Goal: Navigation & Orientation: Find specific page/section

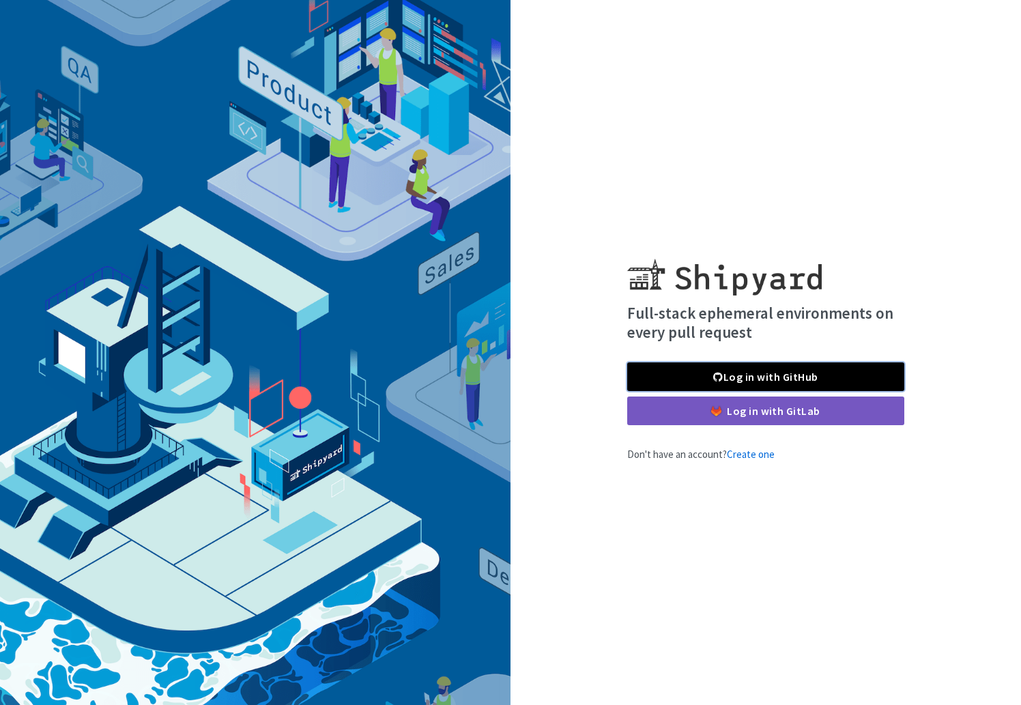
click at [725, 369] on link "Log in with GitHub" at bounding box center [765, 376] width 277 height 29
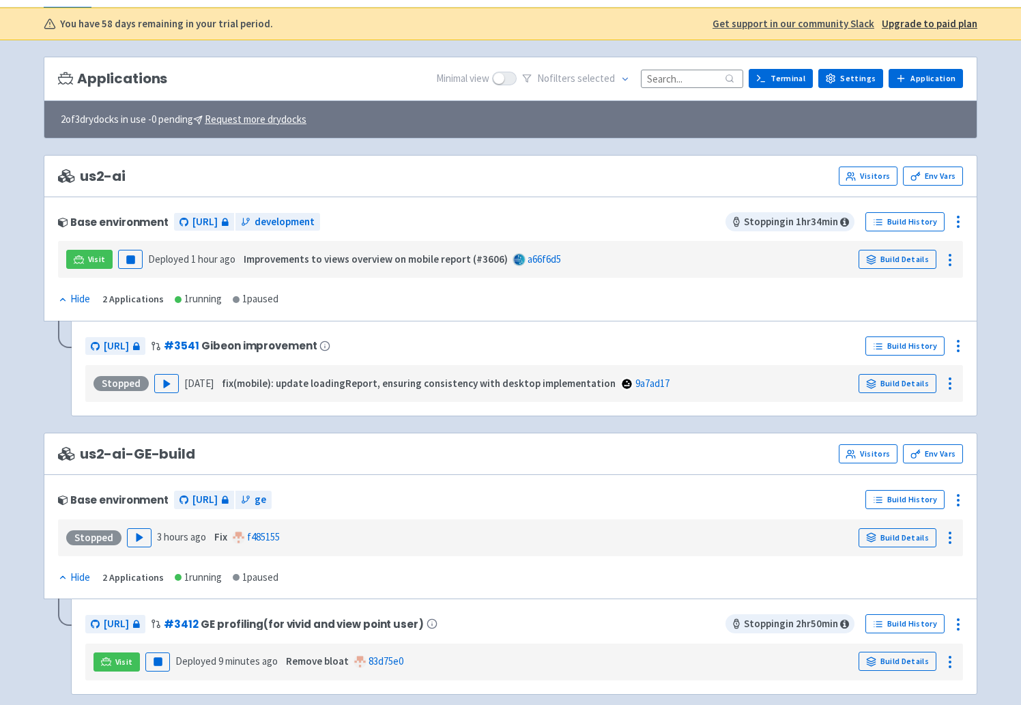
scroll to position [144, 0]
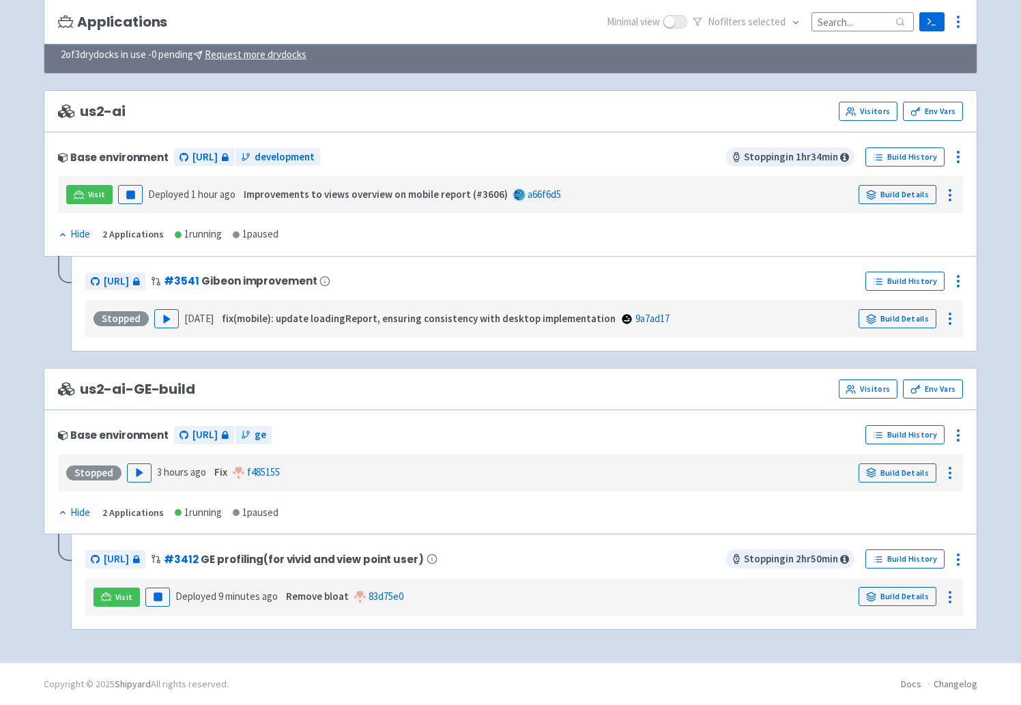
click at [419, 445] on div "Base environment [URL] ge" at bounding box center [459, 435] width 802 height 22
click at [450, 433] on div "Base environment [URL] ge" at bounding box center [459, 435] width 802 height 22
click at [516, 413] on div "Base environment [URL] ge Build History Stopped Play 3 hours ago Fix f485155 Bu…" at bounding box center [510, 471] width 933 height 125
click at [514, 413] on div "Base environment [URL] ge Build History Stopped Play 3 hours ago Fix f485155 Bu…" at bounding box center [510, 471] width 933 height 125
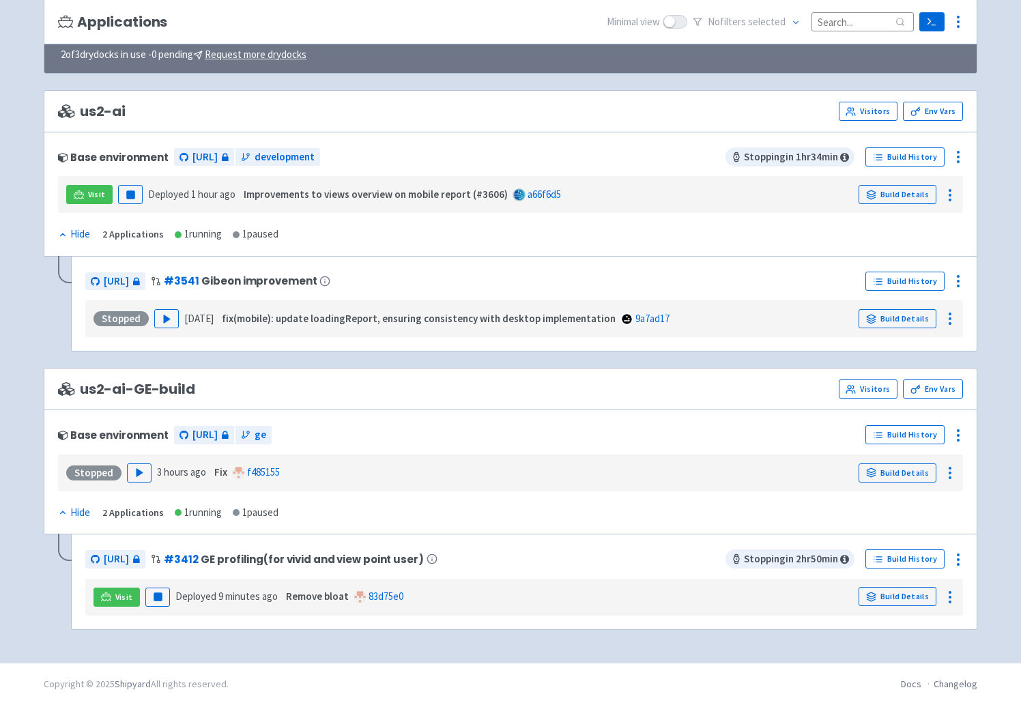
click at [534, 420] on div "Base environment [URL] ge Build History Stopped Play 3 hours ago Fix f485155 Bu…" at bounding box center [510, 471] width 933 height 125
click at [500, 415] on div "Base environment [URL] ge Build History Stopped Play 3 hours ago Fix f485155 Bu…" at bounding box center [510, 471] width 933 height 125
click at [563, 418] on div "Base environment [URL] ge Build History Stopped Play 3 hours ago Fix f485155 Bu…" at bounding box center [510, 471] width 933 height 125
click at [551, 383] on div "us2-ai-GE-build Visitors Env Vars" at bounding box center [510, 388] width 905 height 19
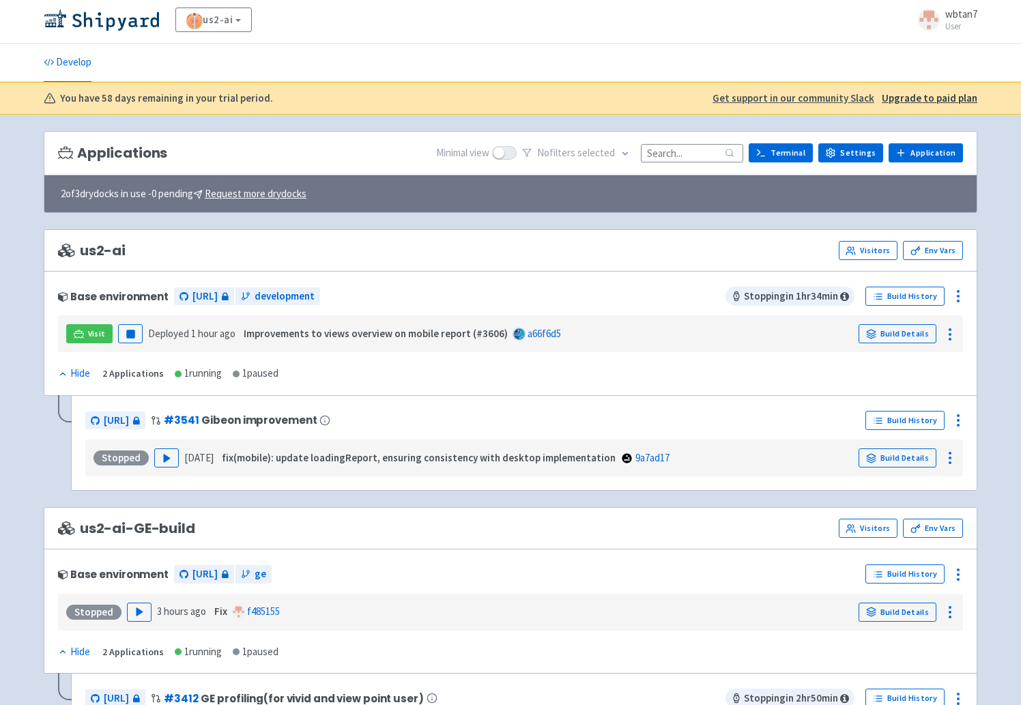
scroll to position [0, 0]
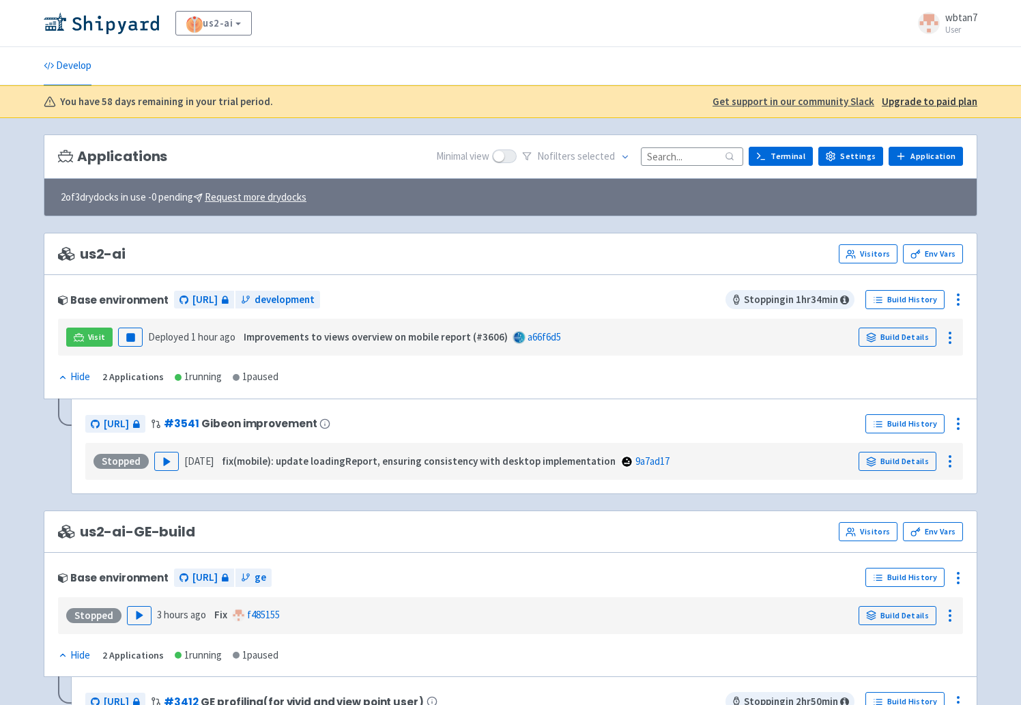
click at [481, 263] on div "us2-ai Visitors Env Vars" at bounding box center [510, 253] width 905 height 19
click at [504, 261] on div "us2-ai Visitors Env Vars" at bounding box center [510, 253] width 905 height 19
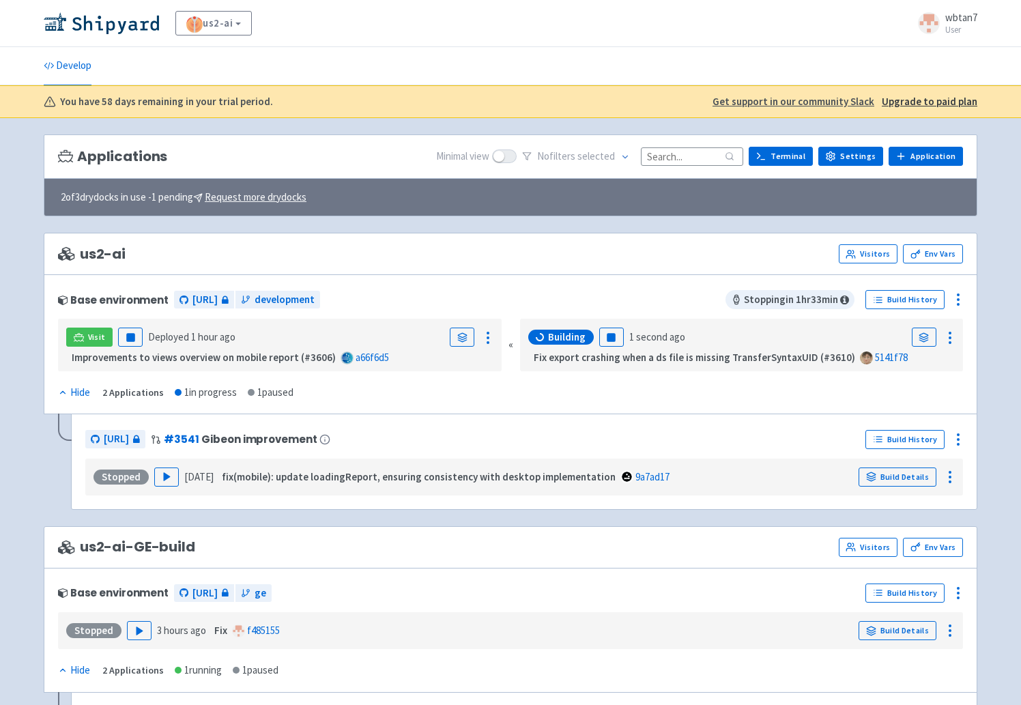
click at [797, 54] on ul "Develop" at bounding box center [510, 66] width 950 height 38
click at [546, 33] on div "us2-ai View Organizations wbtan7 User Profile Sign out" at bounding box center [510, 23] width 933 height 25
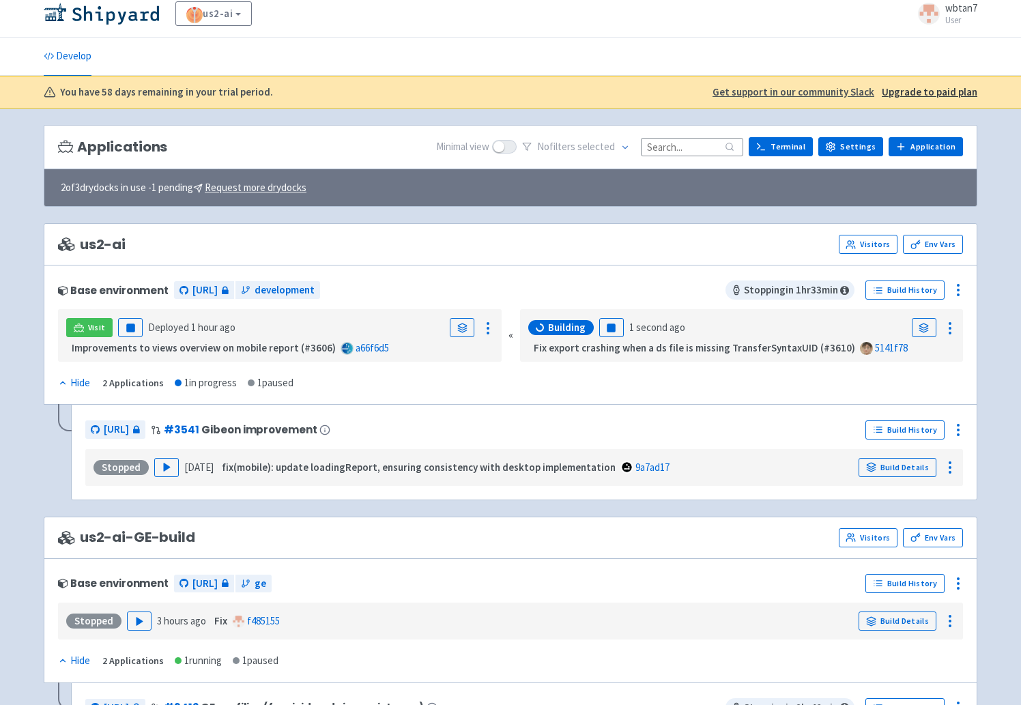
scroll to position [158, 0]
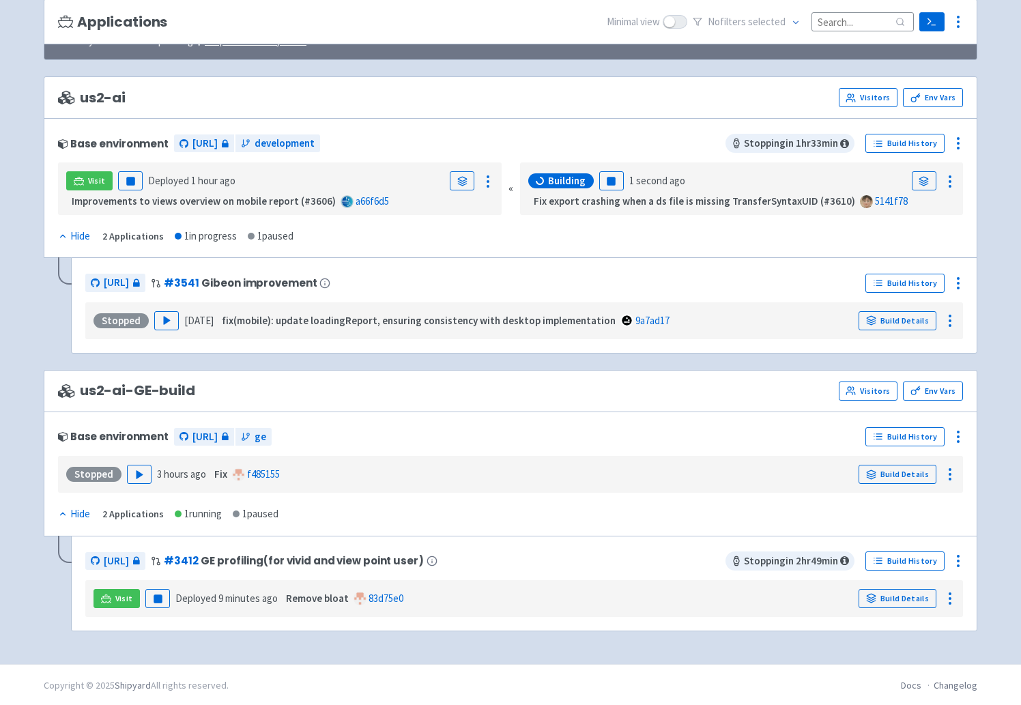
click at [486, 382] on div "us2-ai-GE-build Visitors Env Vars" at bounding box center [510, 390] width 905 height 19
drag, startPoint x: 654, startPoint y: 412, endPoint x: 644, endPoint y: 411, distance: 9.6
click at [644, 411] on div "Base environment [URL] ge Build History Stopped Play 3 hours ago Fix f485155 Bu…" at bounding box center [510, 473] width 933 height 125
click at [549, 416] on div "Base environment [URL] ge Build History Stopped Play 3 hours ago Fix f485155 Bu…" at bounding box center [510, 473] width 933 height 125
drag, startPoint x: 549, startPoint y: 416, endPoint x: 538, endPoint y: 414, distance: 11.1
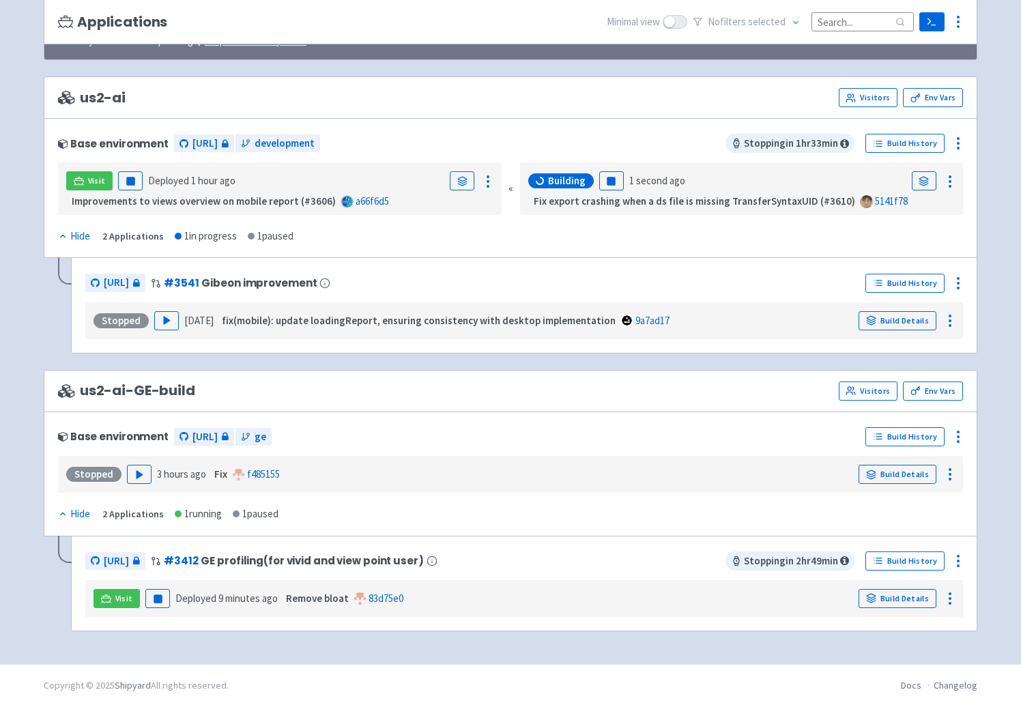
click at [549, 416] on div "Base environment [URL] ge Build History Stopped Play 3 hours ago Fix f485155 Bu…" at bounding box center [510, 473] width 933 height 125
click at [529, 412] on div "Base environment [URL] ge Build History Stopped Play 3 hours ago Fix f485155 Bu…" at bounding box center [510, 473] width 933 height 125
drag, startPoint x: 529, startPoint y: 412, endPoint x: 508, endPoint y: 406, distance: 22.0
click at [508, 406] on div "us2-ai-GE-build Visitors Env Vars" at bounding box center [510, 391] width 933 height 42
click at [569, 419] on div "Base environment [URL] ge Build History Stopped Play 3 hours ago Fix f485155 Bu…" at bounding box center [510, 473] width 933 height 125
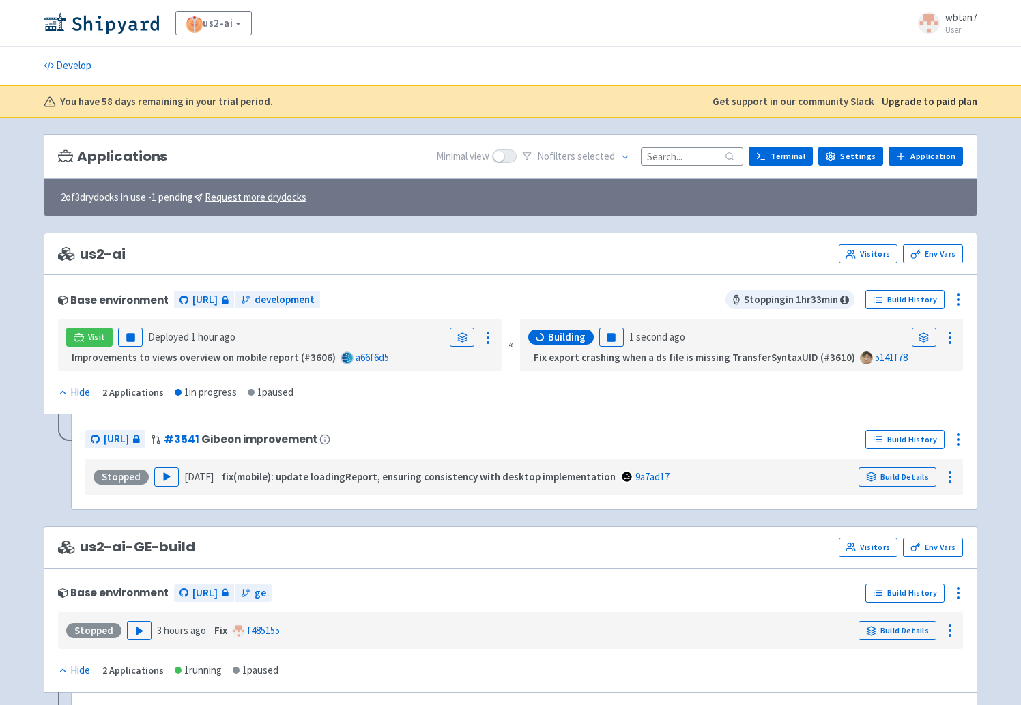
scroll to position [159, 0]
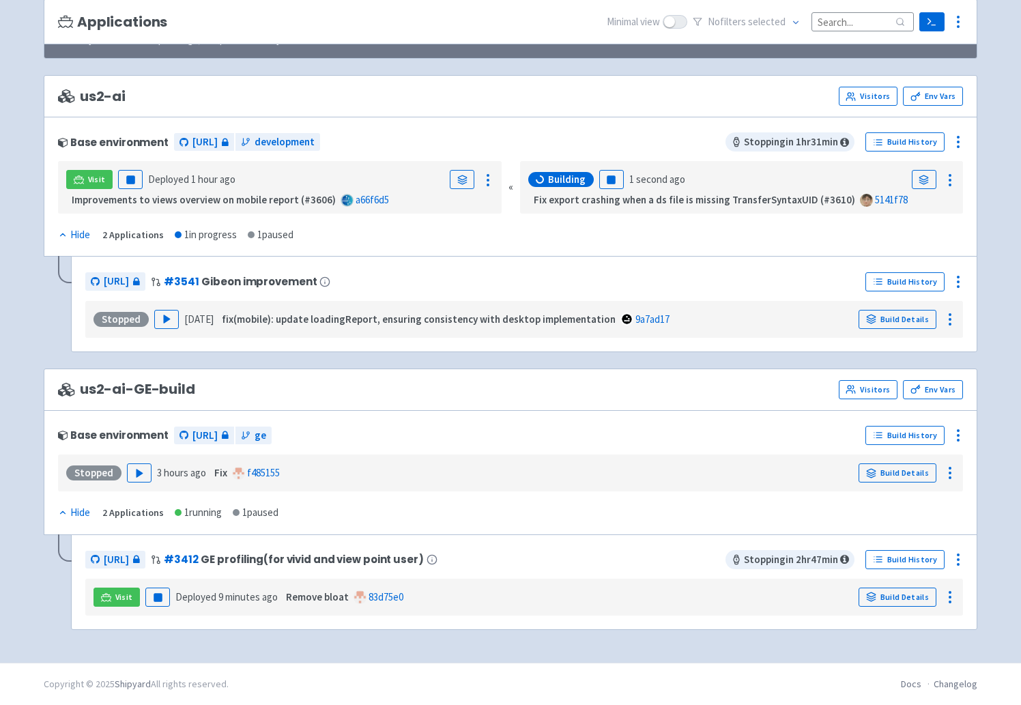
click at [785, 372] on div "us2-ai-GE-build Visitors Env Vars" at bounding box center [510, 389] width 933 height 42
